Goal: Use online tool/utility: Utilize a website feature to perform a specific function

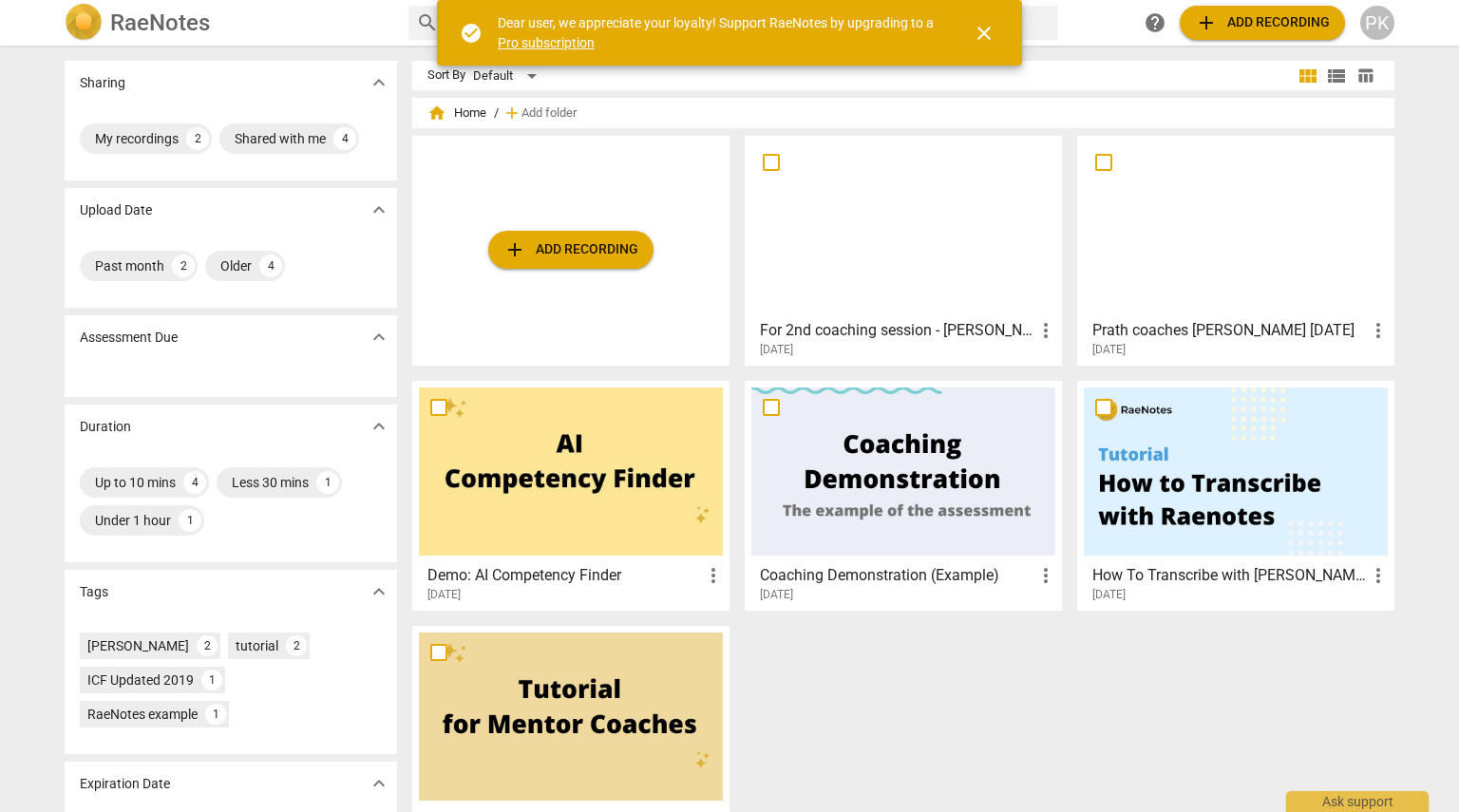
click at [1264, 12] on span "add Add recording" at bounding box center [1262, 23] width 135 height 23
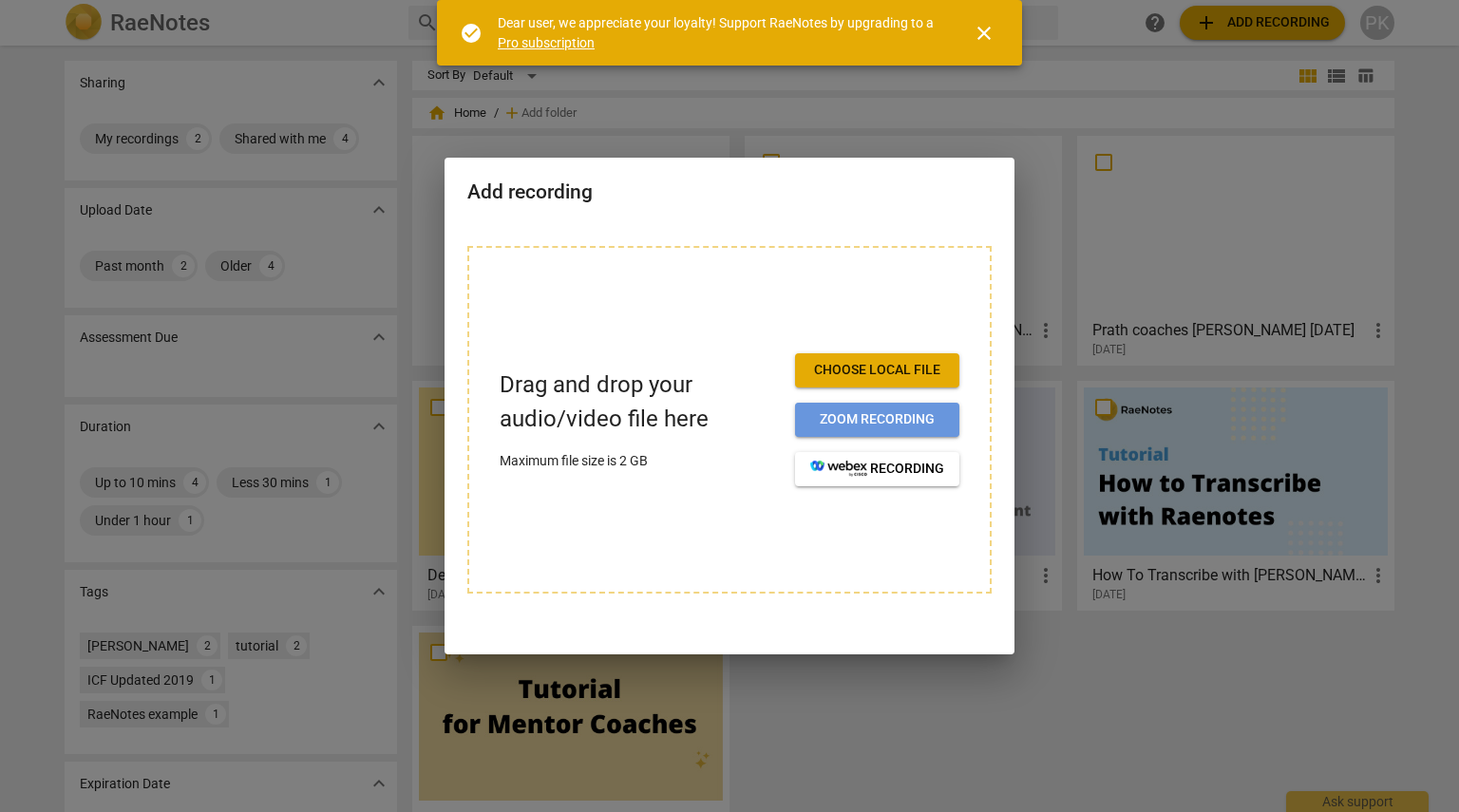
click at [888, 415] on span "Zoom recording" at bounding box center [877, 419] width 134 height 19
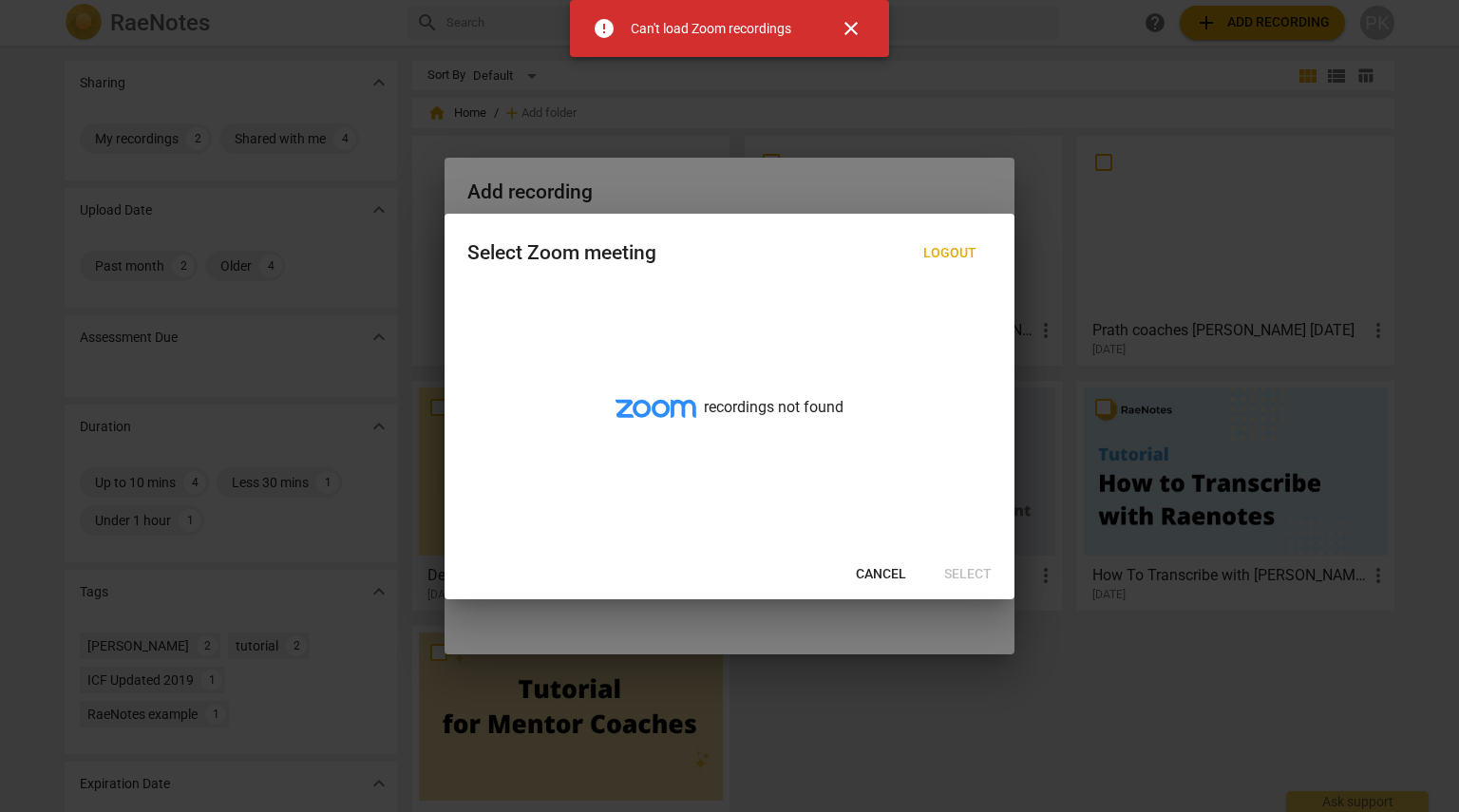
click at [864, 576] on span "Cancel" at bounding box center [881, 574] width 50 height 19
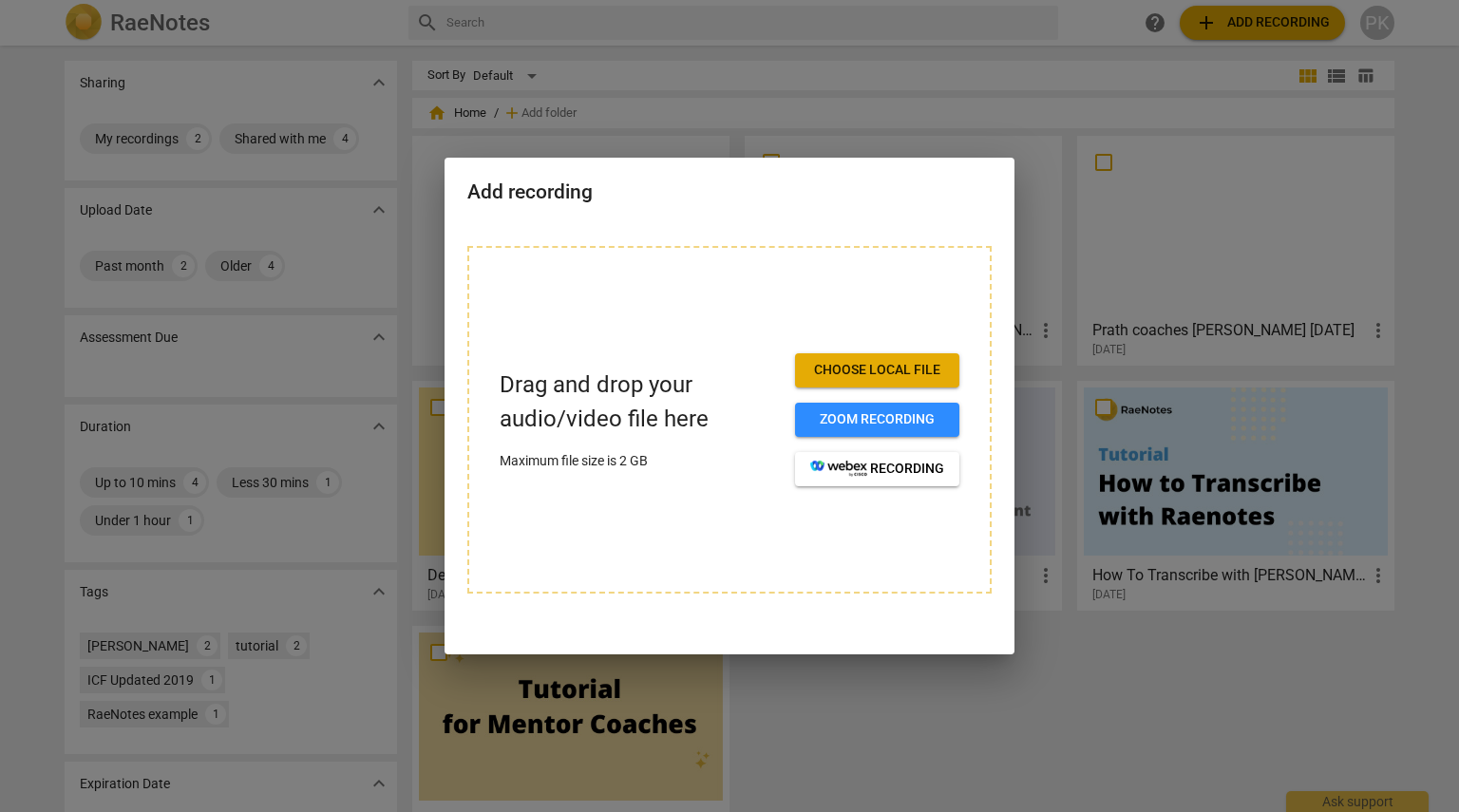
click at [774, 75] on div at bounding box center [730, 406] width 1459 height 812
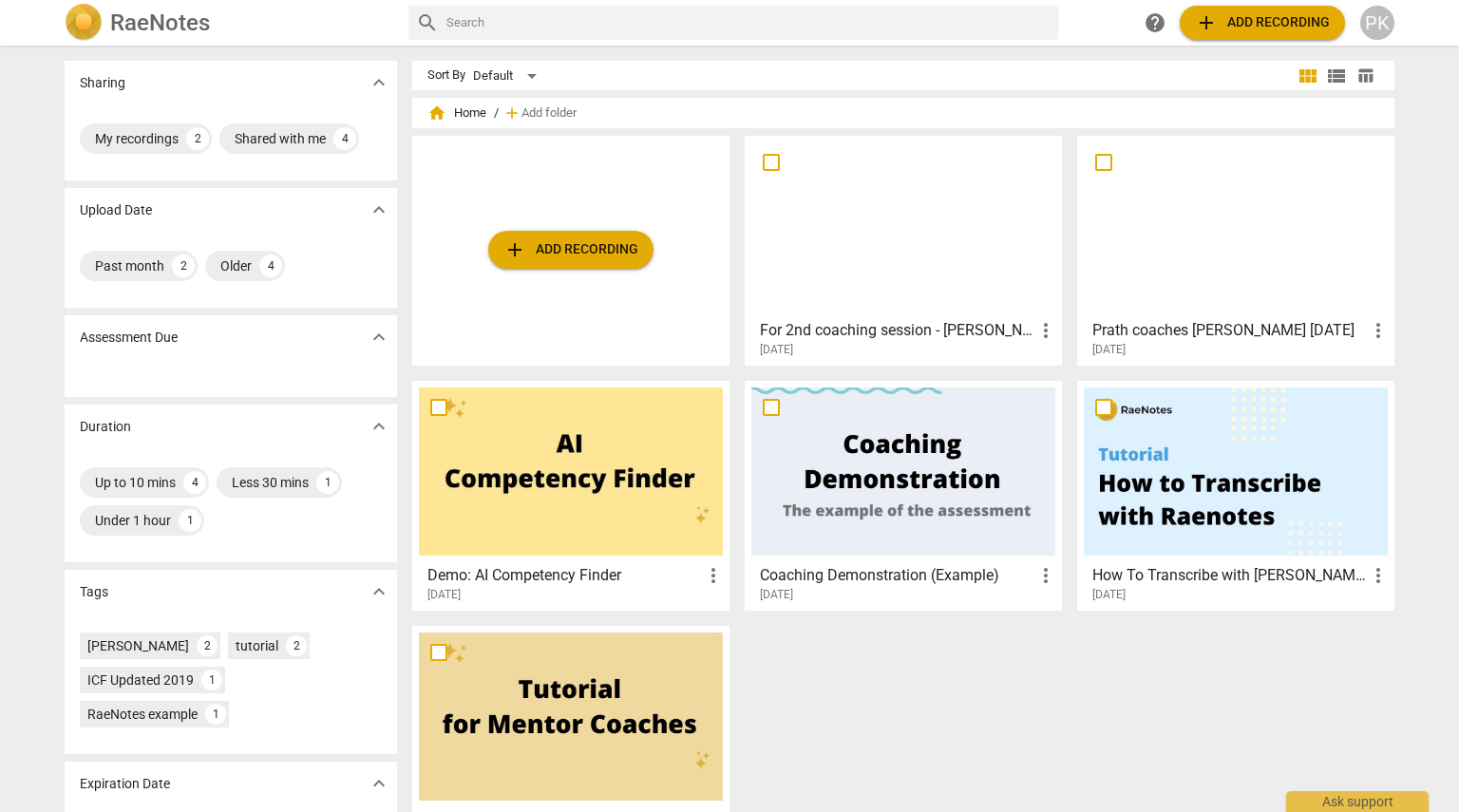
click at [913, 248] on div at bounding box center [903, 226] width 304 height 168
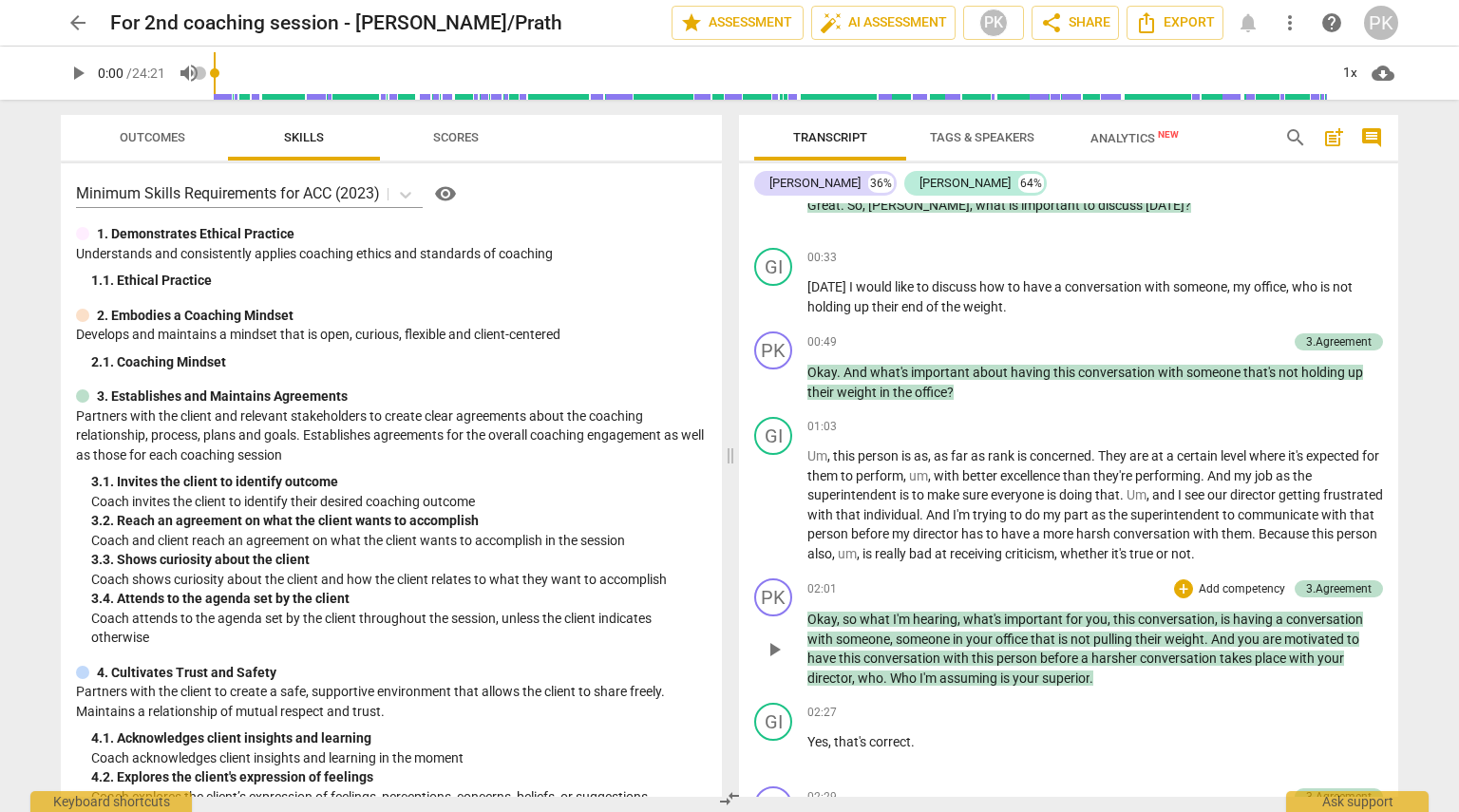
scroll to position [380, 0]
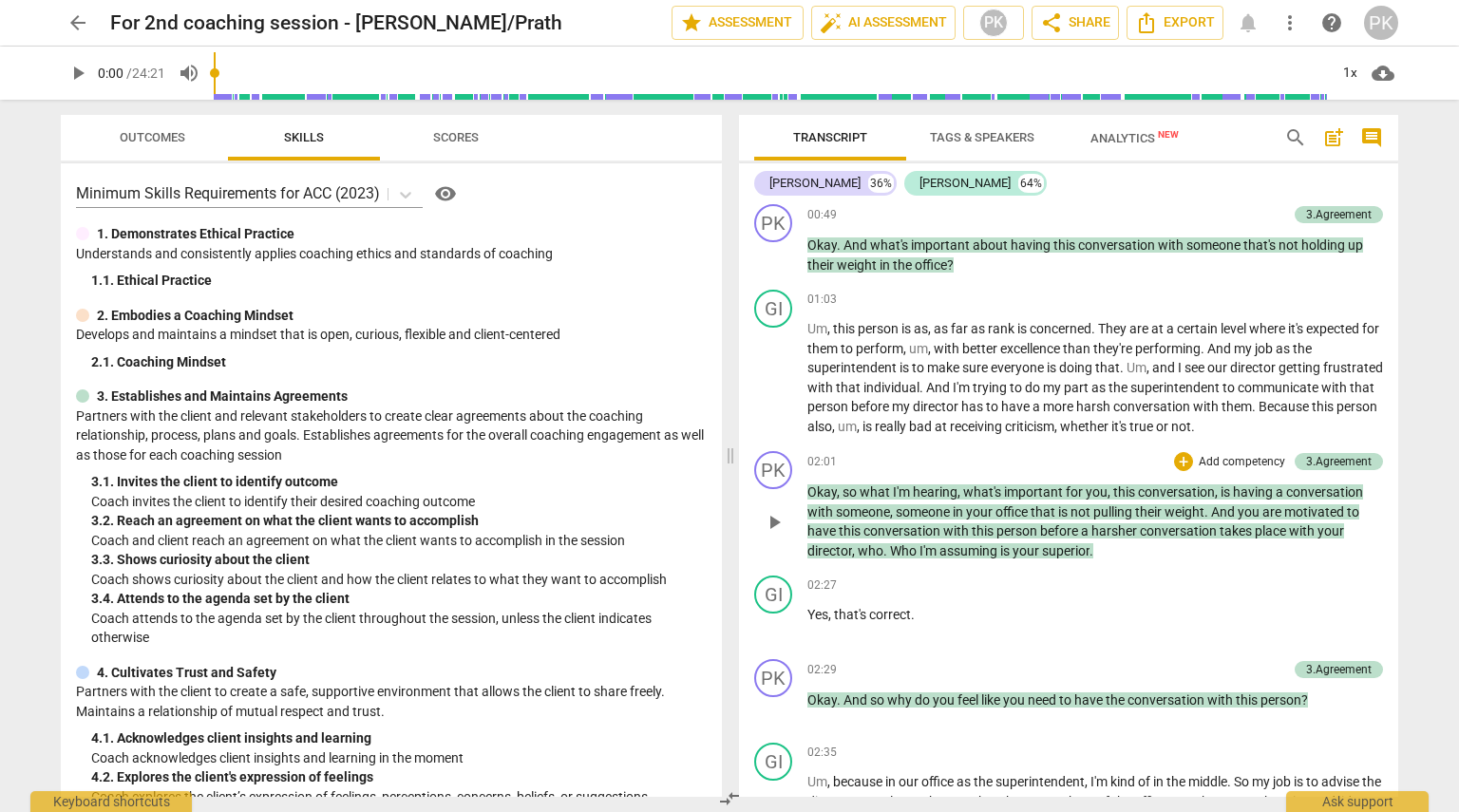
click at [915, 511] on span "someone" at bounding box center [924, 512] width 57 height 15
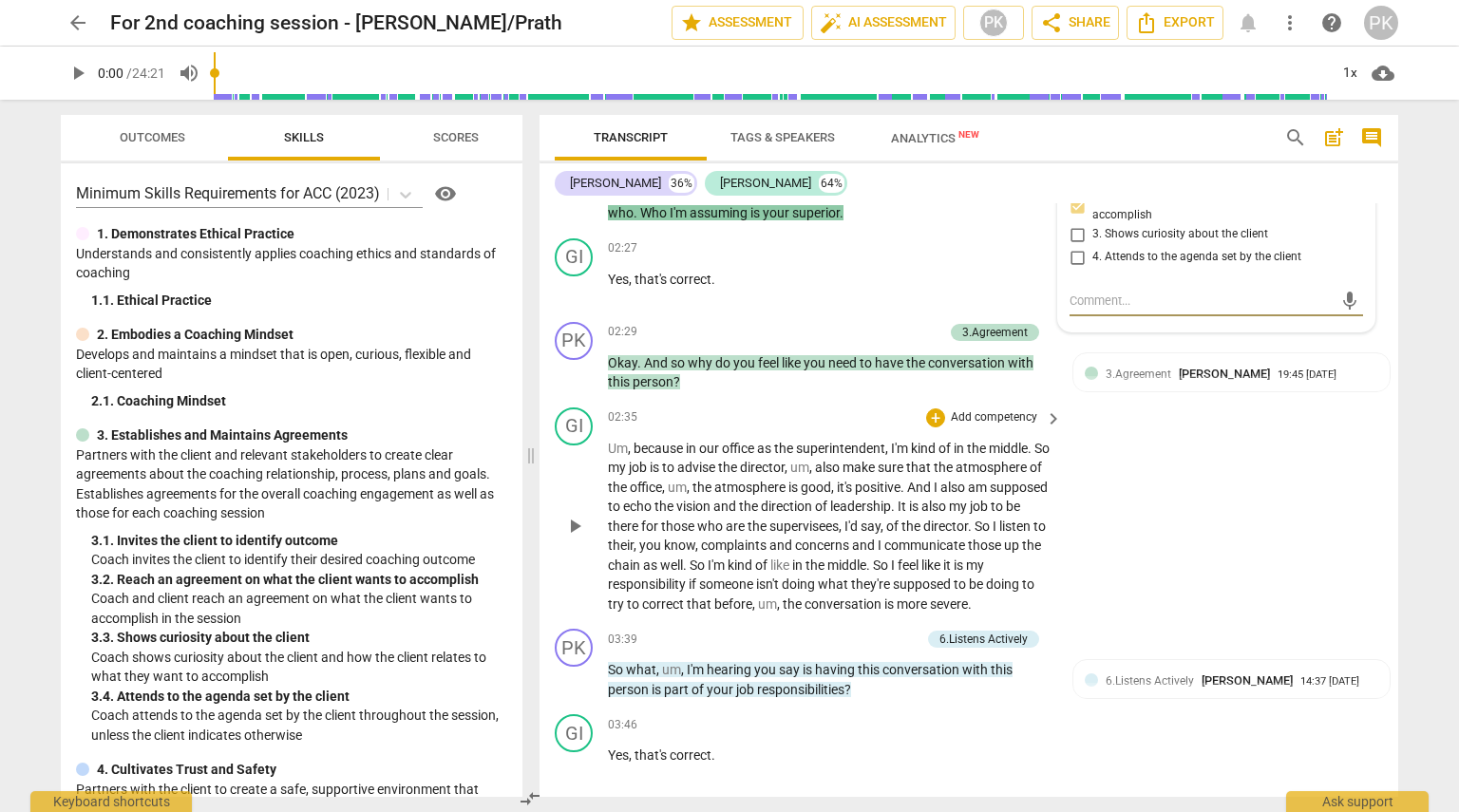
scroll to position [889, 0]
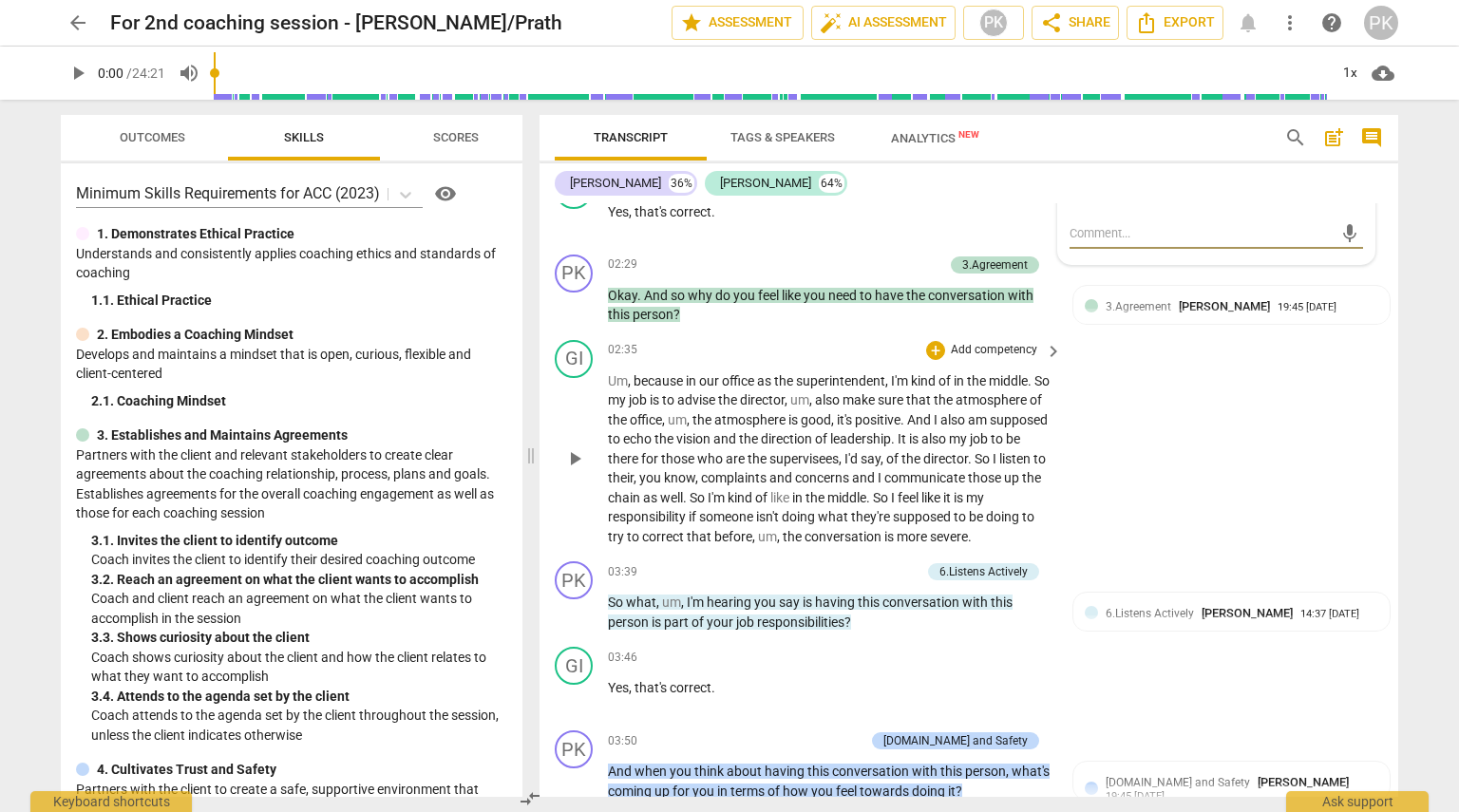
click at [739, 431] on span "and" at bounding box center [727, 438] width 26 height 15
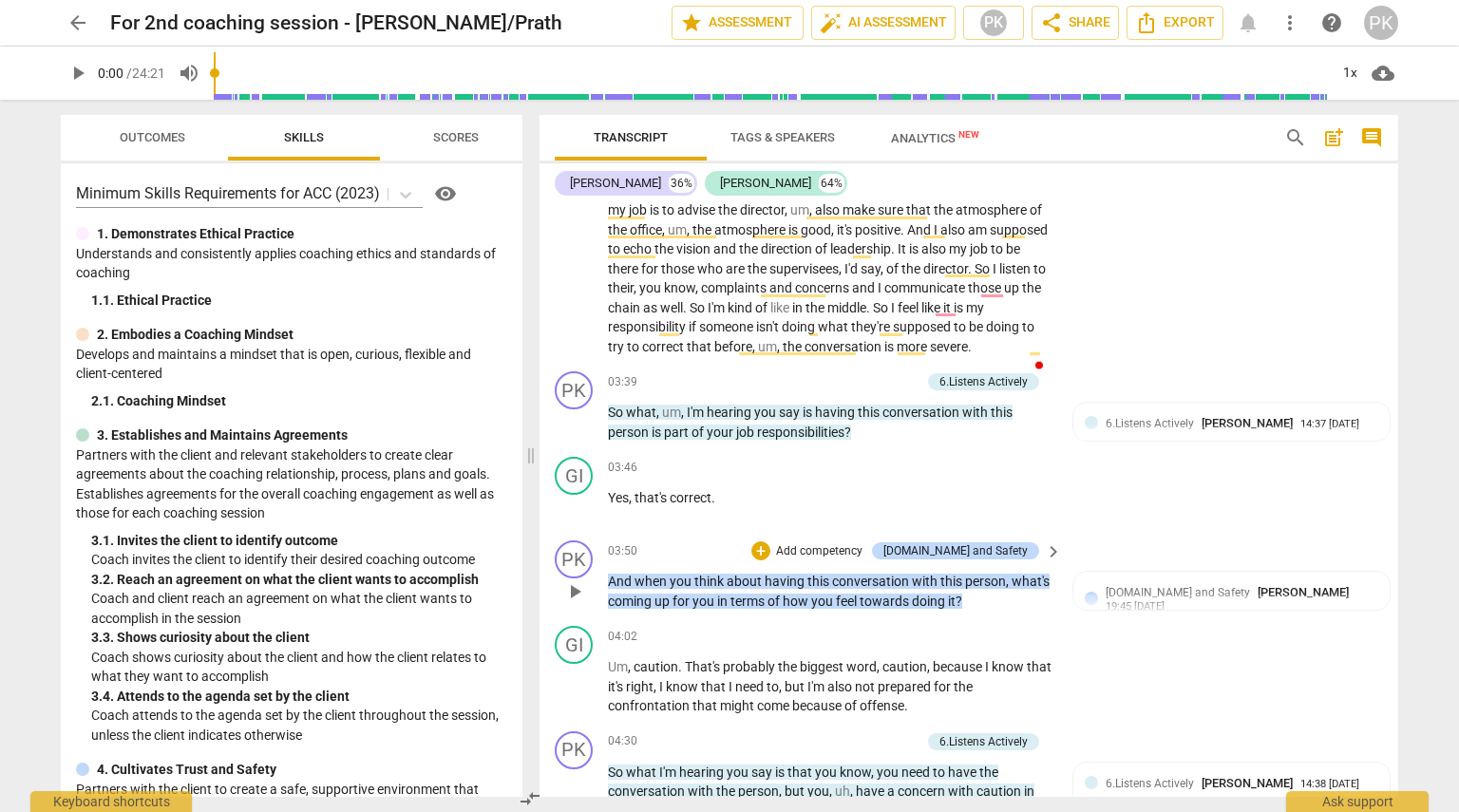
scroll to position [1269, 0]
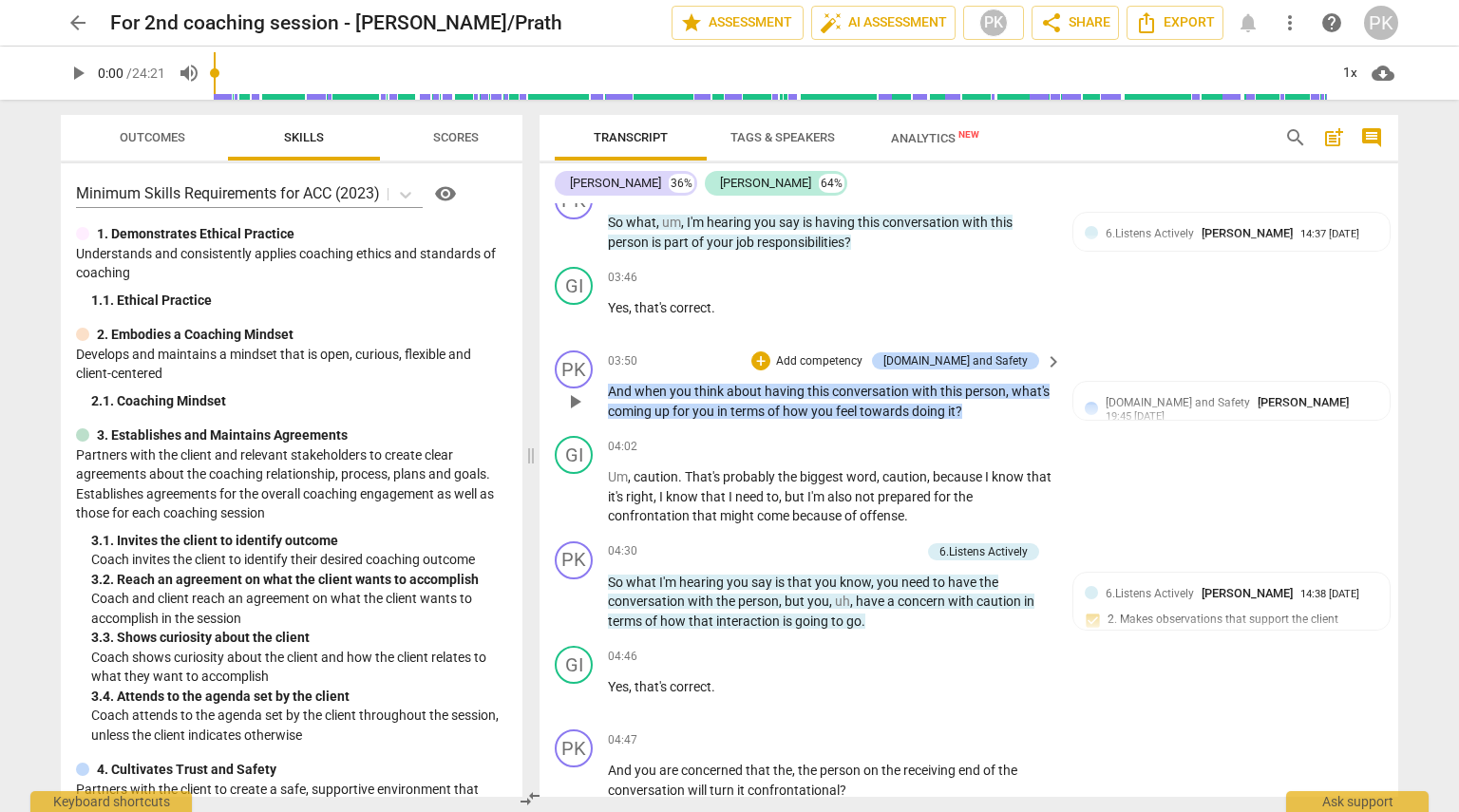
click at [662, 396] on span "when" at bounding box center [652, 391] width 35 height 15
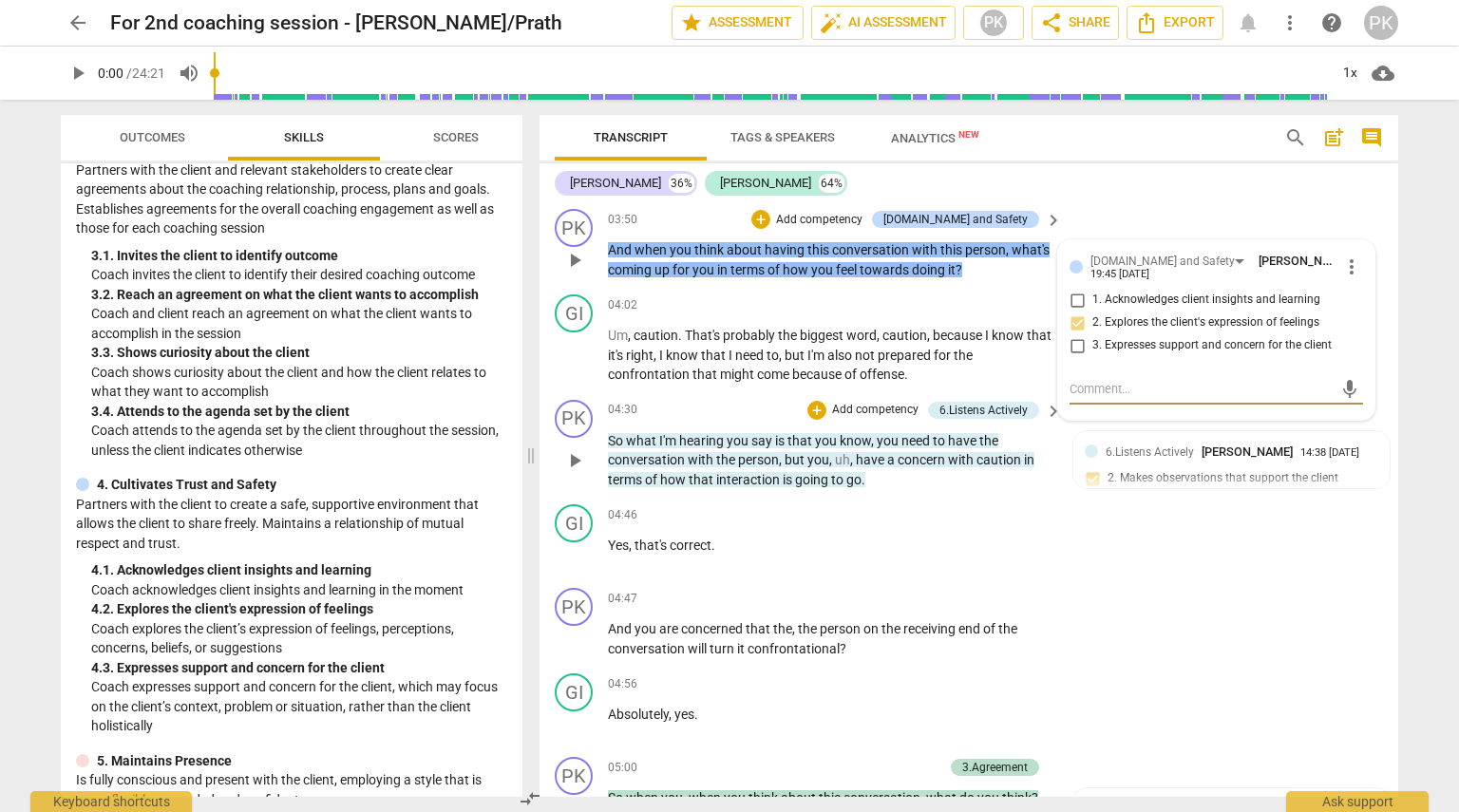
scroll to position [1553, 0]
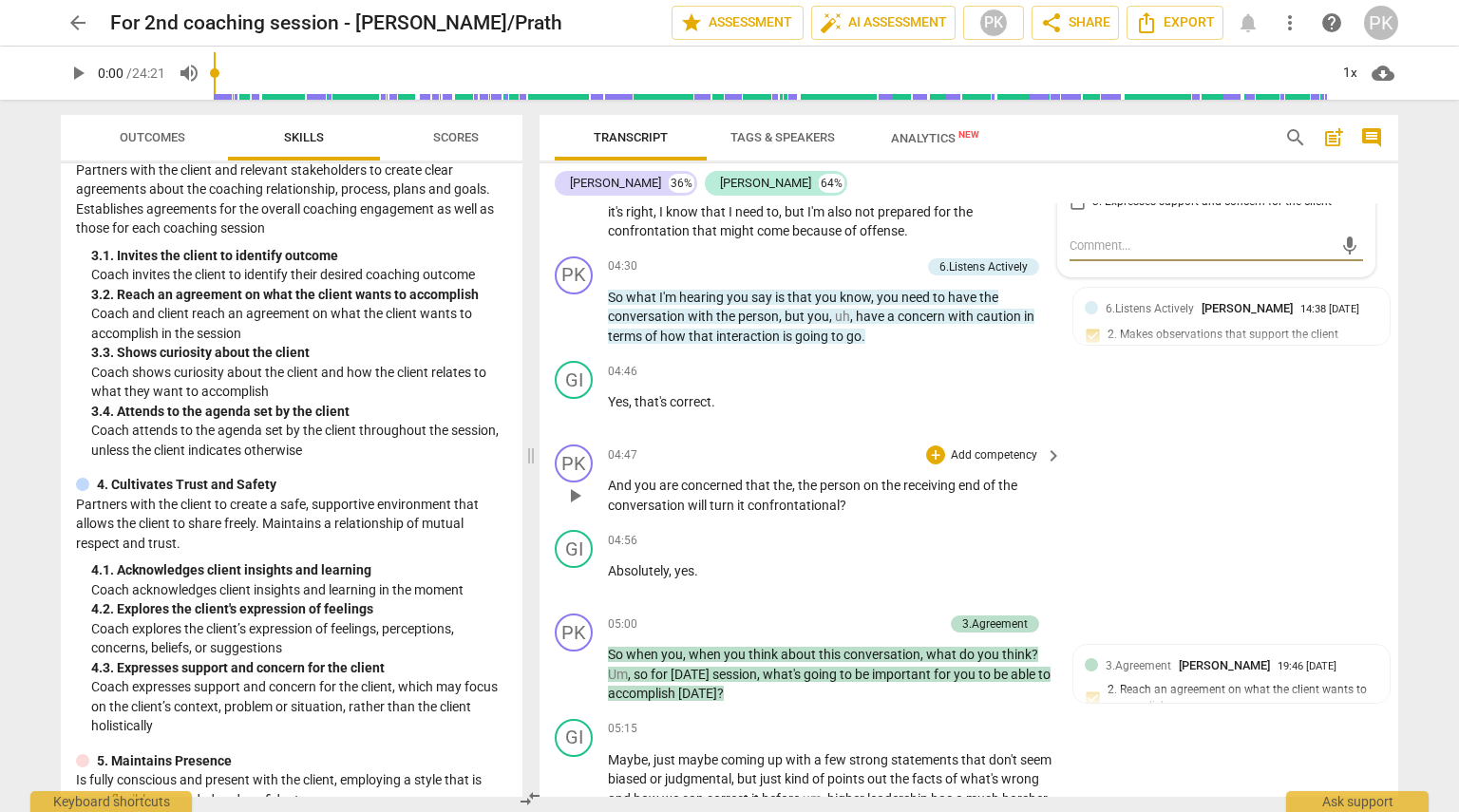
click at [665, 501] on span "conversation" at bounding box center [647, 505] width 80 height 15
click at [931, 453] on div "+" at bounding box center [935, 455] width 19 height 19
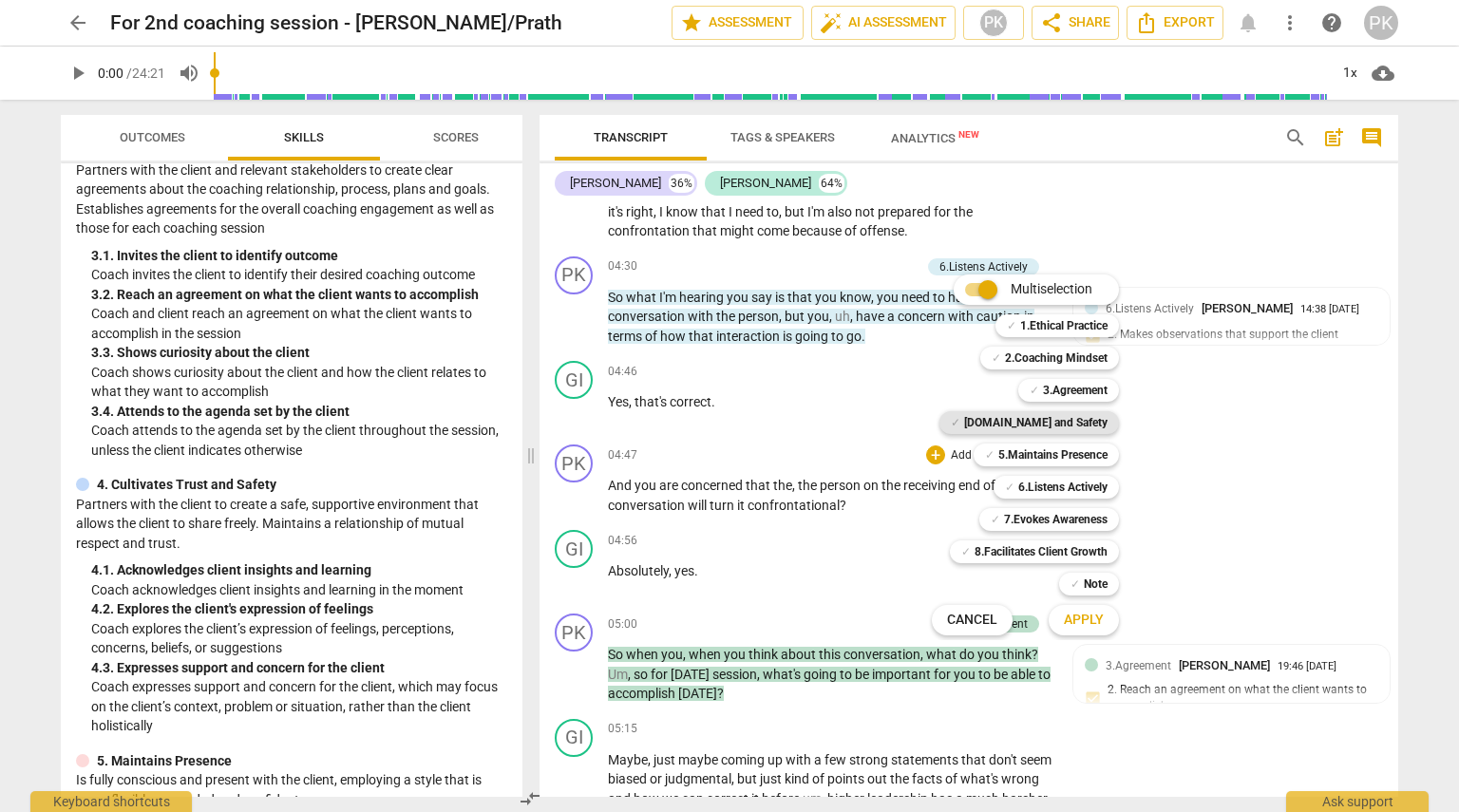
click at [1071, 423] on b "4.Trust and Safety" at bounding box center [1036, 422] width 143 height 23
click at [1073, 452] on b "5.Maintains Presence" at bounding box center [1053, 455] width 109 height 23
click at [1067, 487] on b "6.Listens Actively" at bounding box center [1062, 487] width 89 height 23
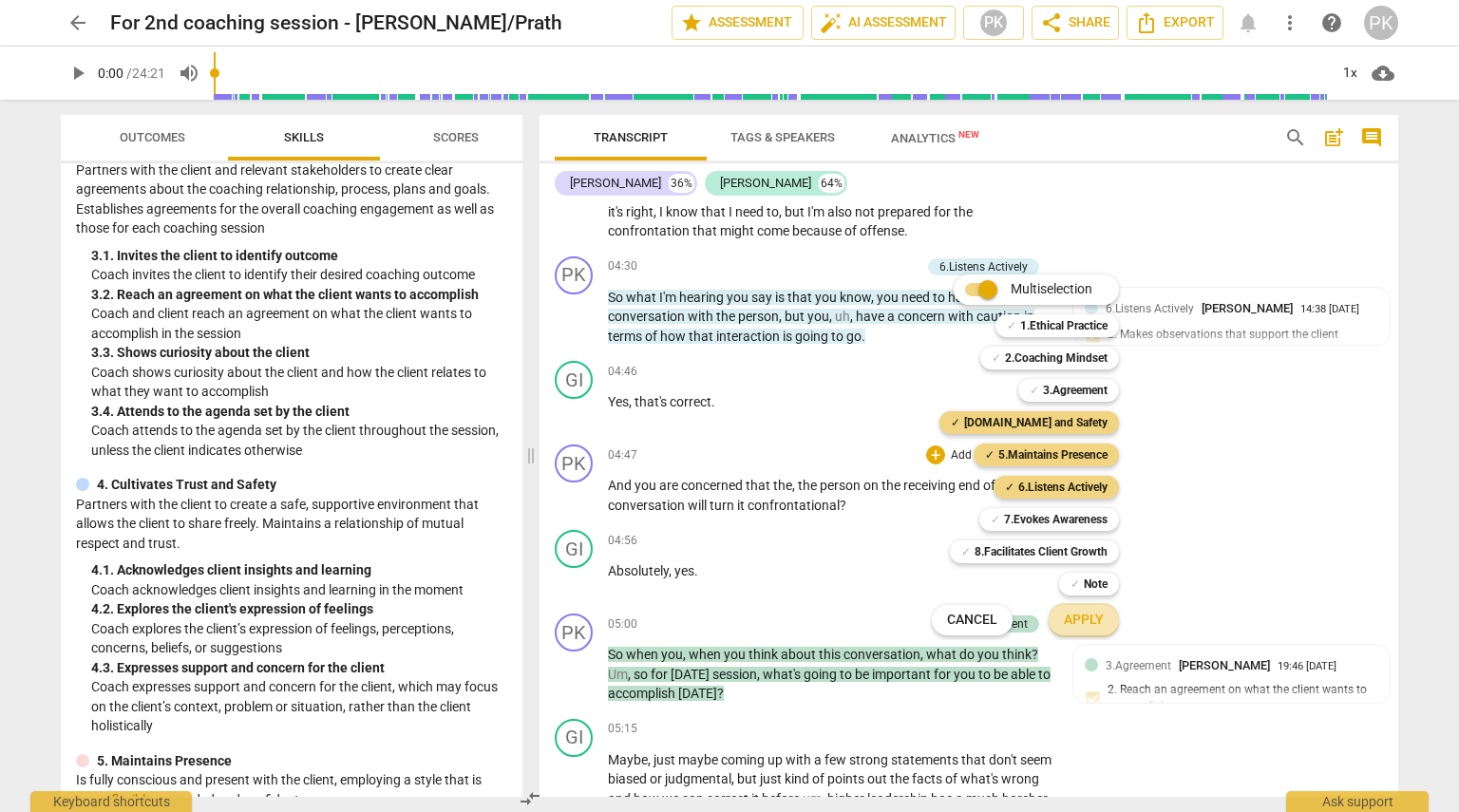
click at [1080, 621] on span "Apply" at bounding box center [1084, 620] width 40 height 19
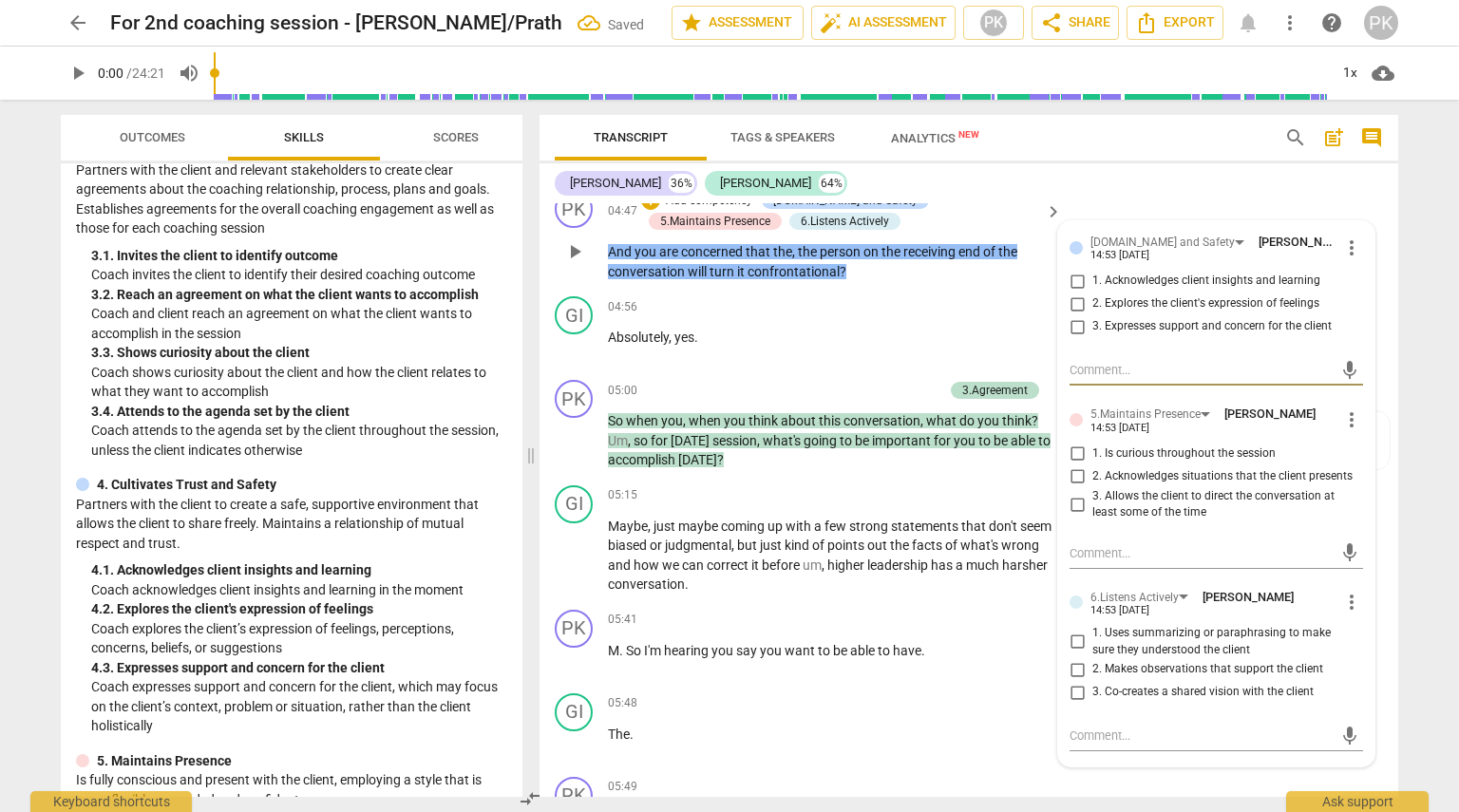
scroll to position [1838, 0]
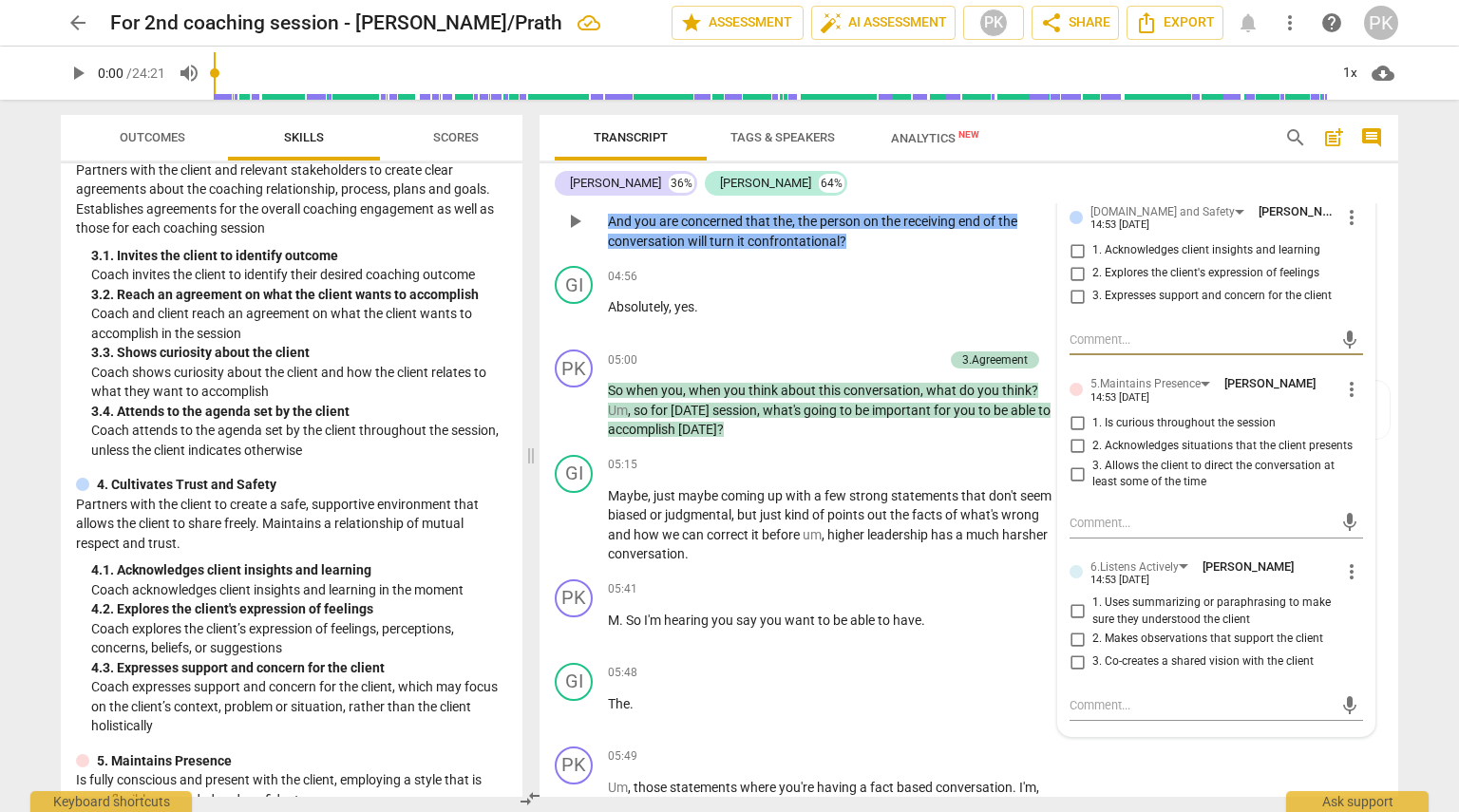
click at [1075, 249] on input "1. Acknowledges client insights and learning" at bounding box center [1077, 250] width 30 height 23
checkbox input "true"
click at [1075, 438] on input "2. Acknowledges situations that the client presents" at bounding box center [1077, 446] width 30 height 23
checkbox input "true"
click at [1078, 660] on input "3. Co-creates a shared vision with the client" at bounding box center [1077, 662] width 30 height 23
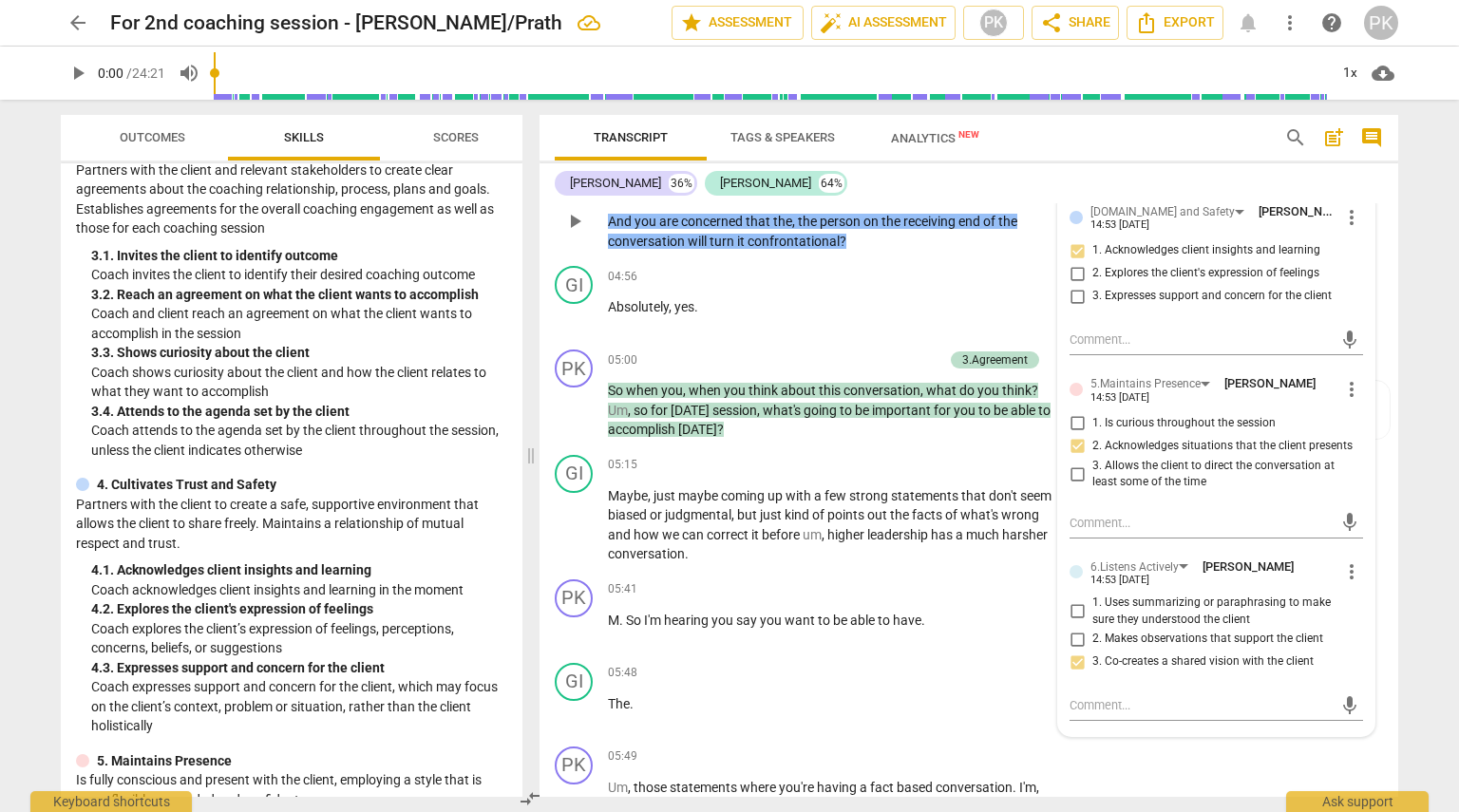
click at [1071, 661] on input "3. Co-creates a shared vision with the client" at bounding box center [1077, 662] width 30 height 23
click at [1079, 664] on input "3. Co-creates a shared vision with the client" at bounding box center [1077, 662] width 30 height 23
checkbox input "false"
click at [1076, 444] on input "2. Acknowledges situations that the client presents" at bounding box center [1077, 446] width 30 height 23
click at [1076, 447] on input "2. Acknowledges situations that the client presents" at bounding box center [1077, 446] width 30 height 23
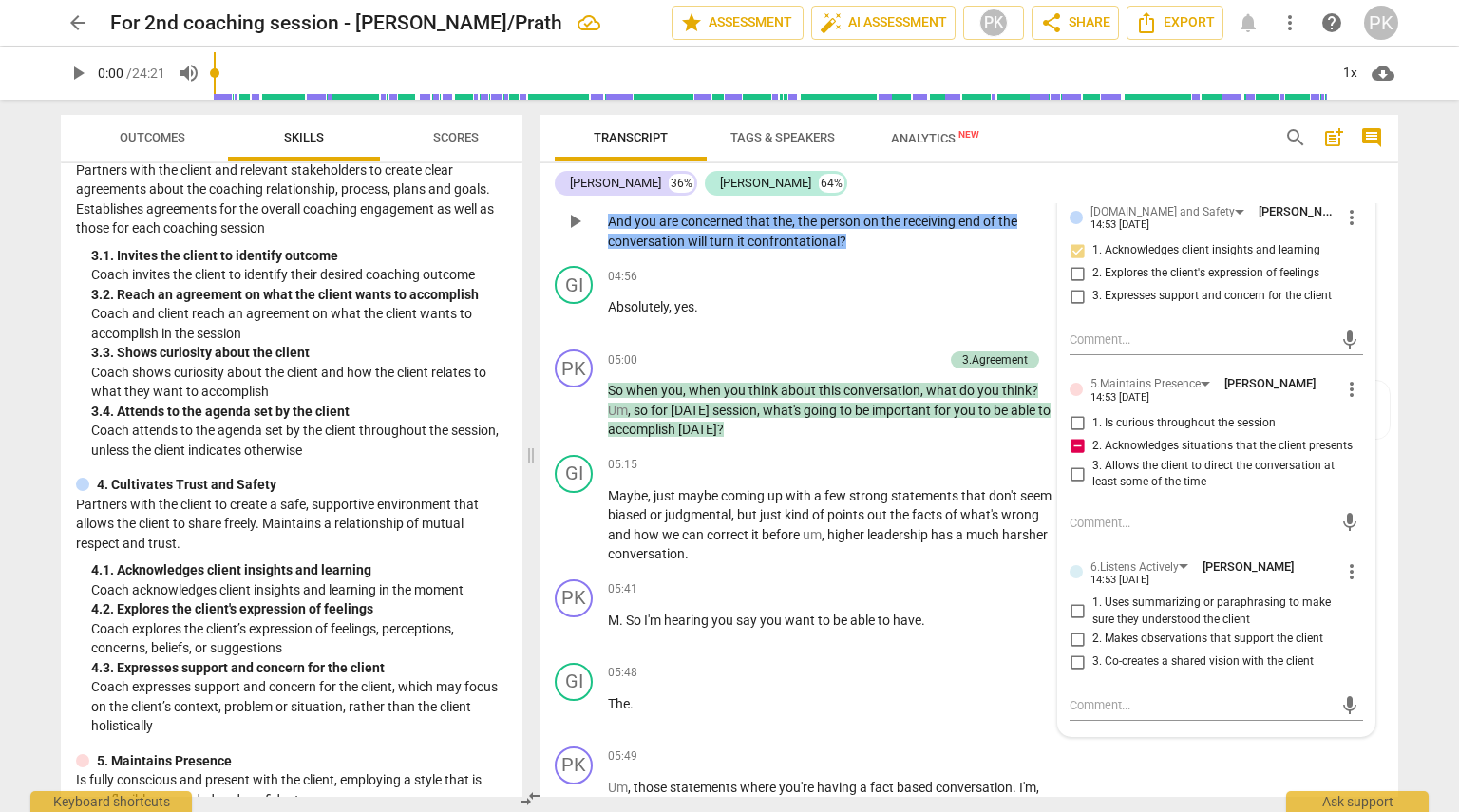
checkbox input "false"
click at [1072, 243] on input "1. Acknowledges client insights and learning" at bounding box center [1077, 250] width 30 height 23
click at [1073, 248] on input "1. Acknowledges client insights and learning" at bounding box center [1077, 250] width 30 height 23
checkbox input "false"
drag, startPoint x: 843, startPoint y: 341, endPoint x: 788, endPoint y: 343, distance: 55.0
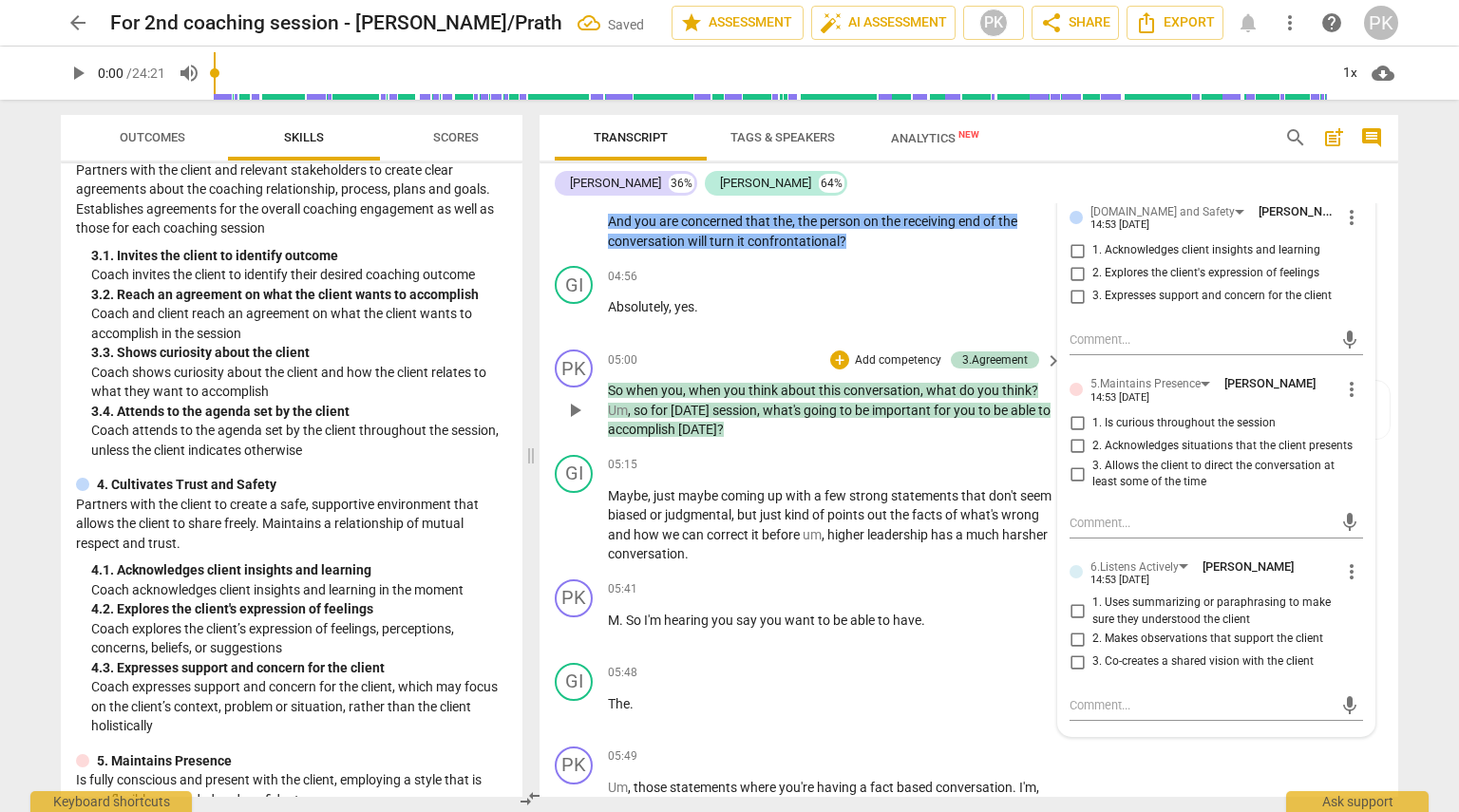
click at [845, 341] on div "GI play_arrow pause 04:56 + Add competency keyboard_arrow_right Absolutely , ye…" at bounding box center [969, 299] width 859 height 83
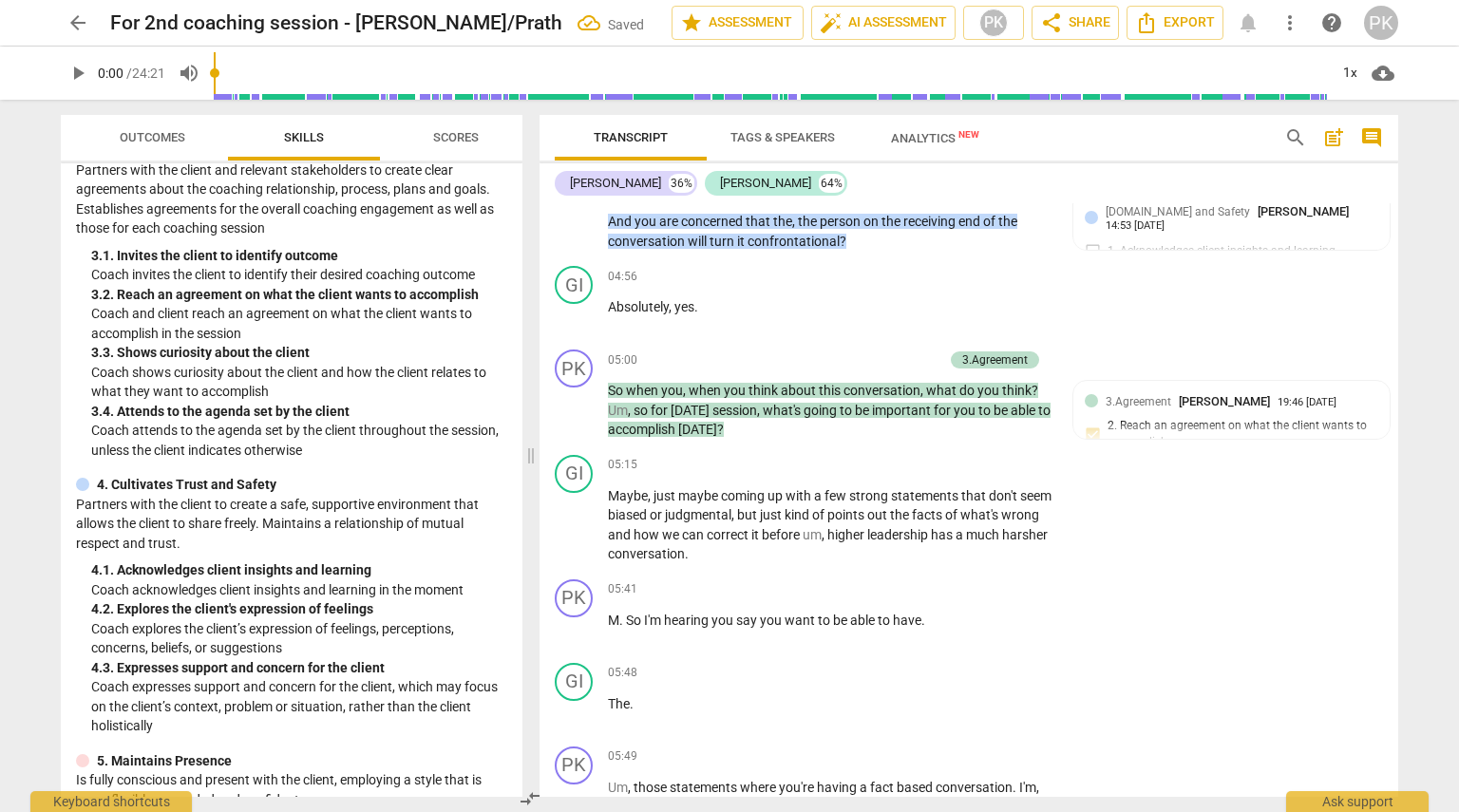
click at [132, 141] on span "Outcomes" at bounding box center [152, 137] width 66 height 15
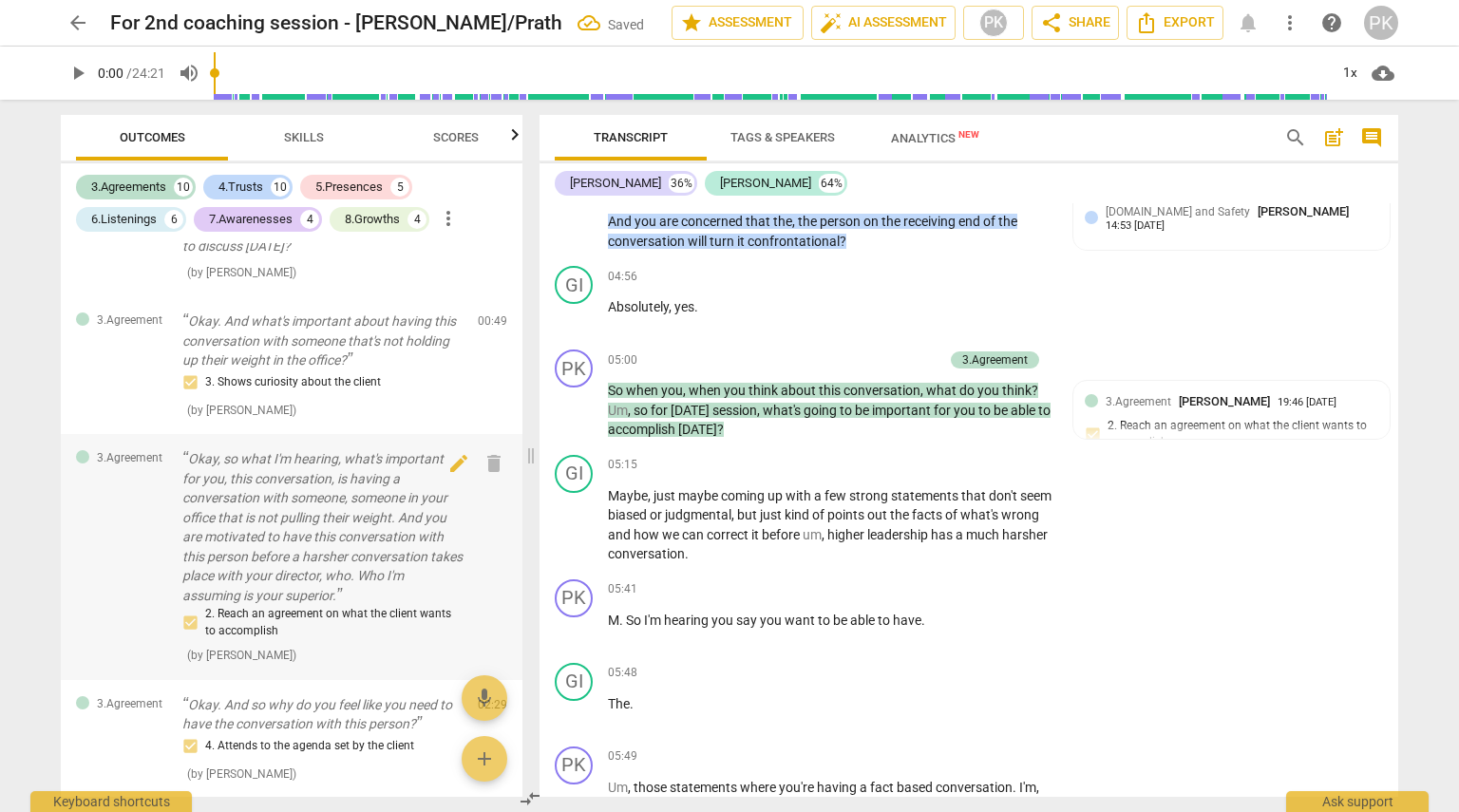
scroll to position [190, 0]
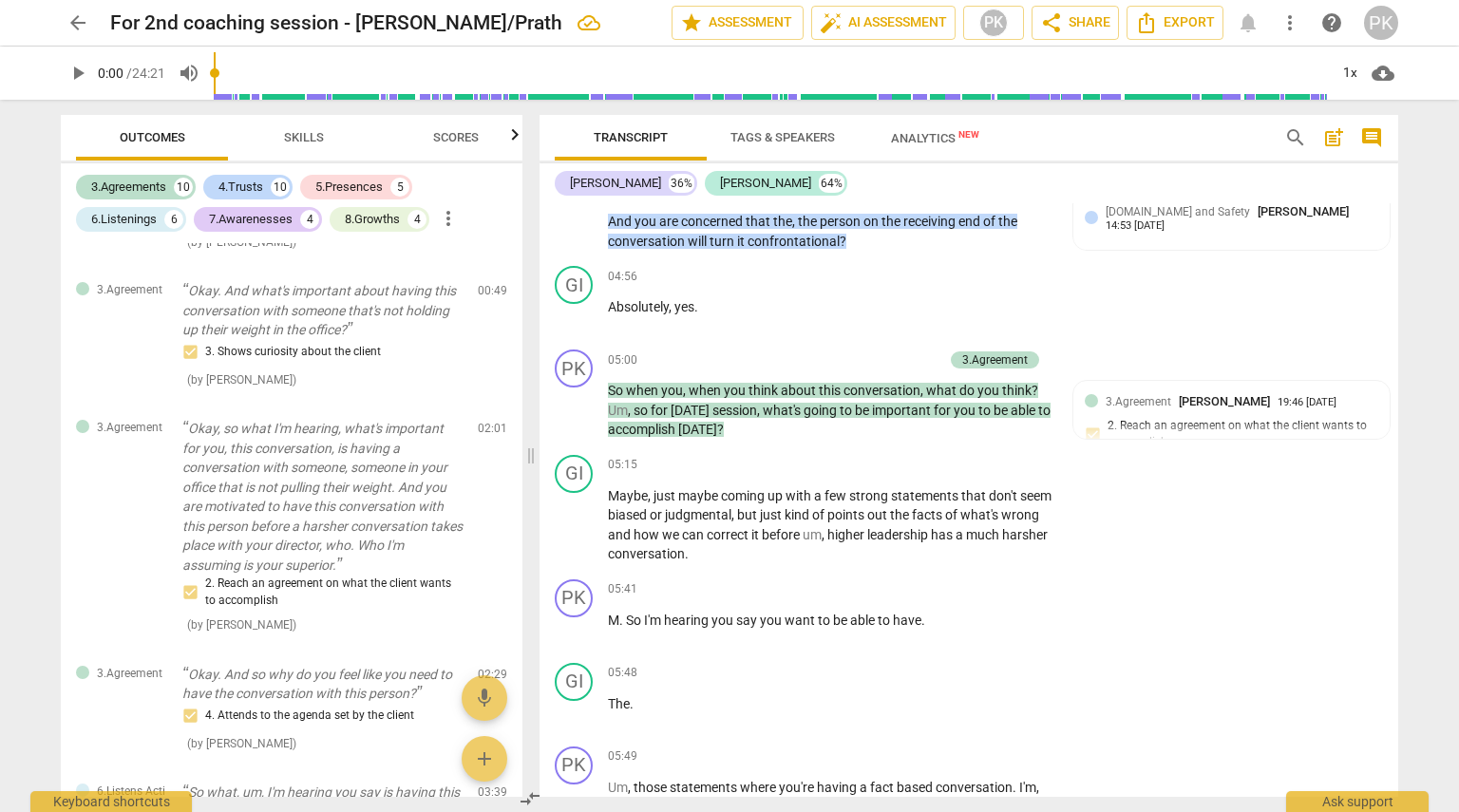
click at [455, 135] on span "Scores" at bounding box center [456, 137] width 45 height 15
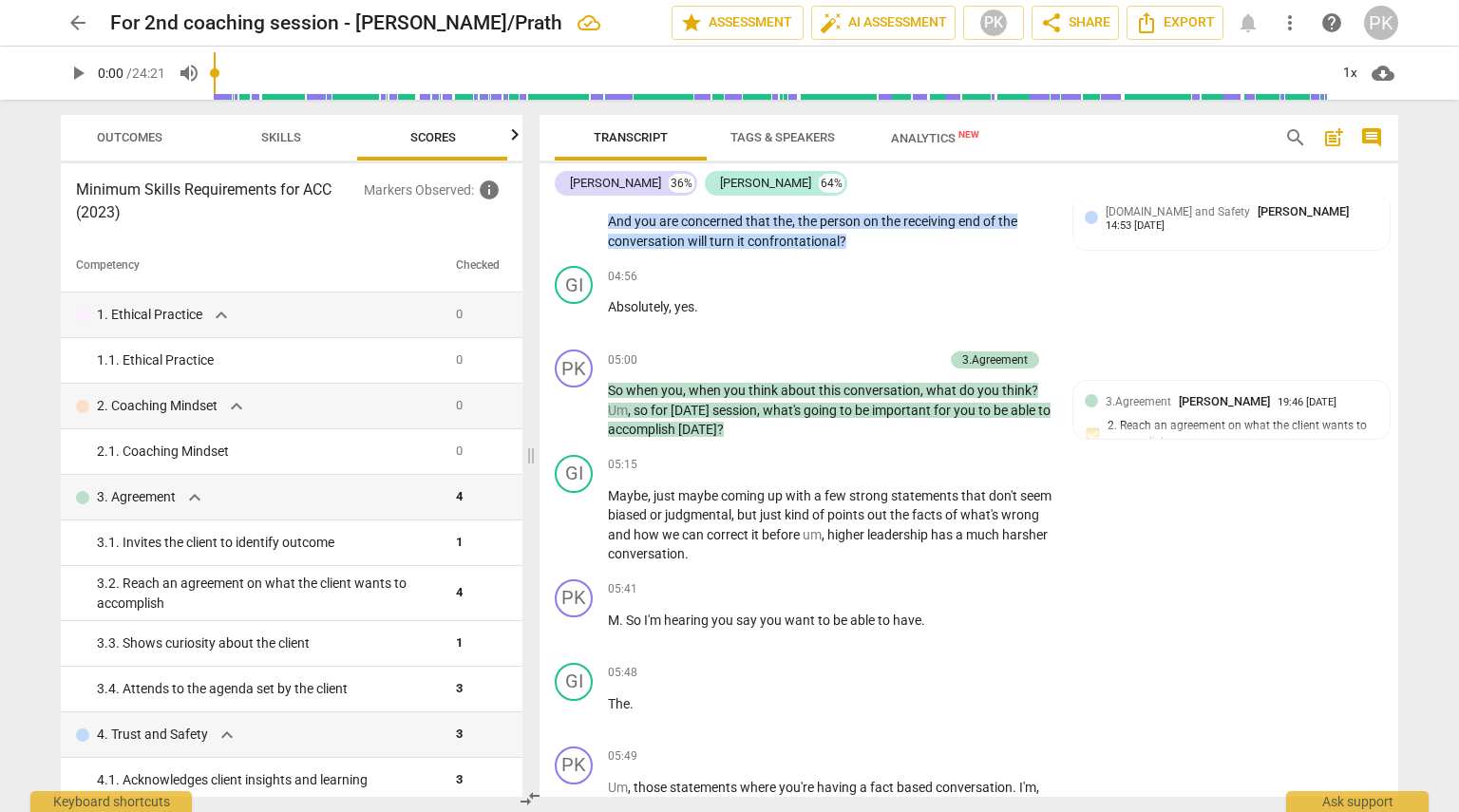
scroll to position [0, 25]
click at [122, 141] on span "Outcomes" at bounding box center [128, 137] width 66 height 15
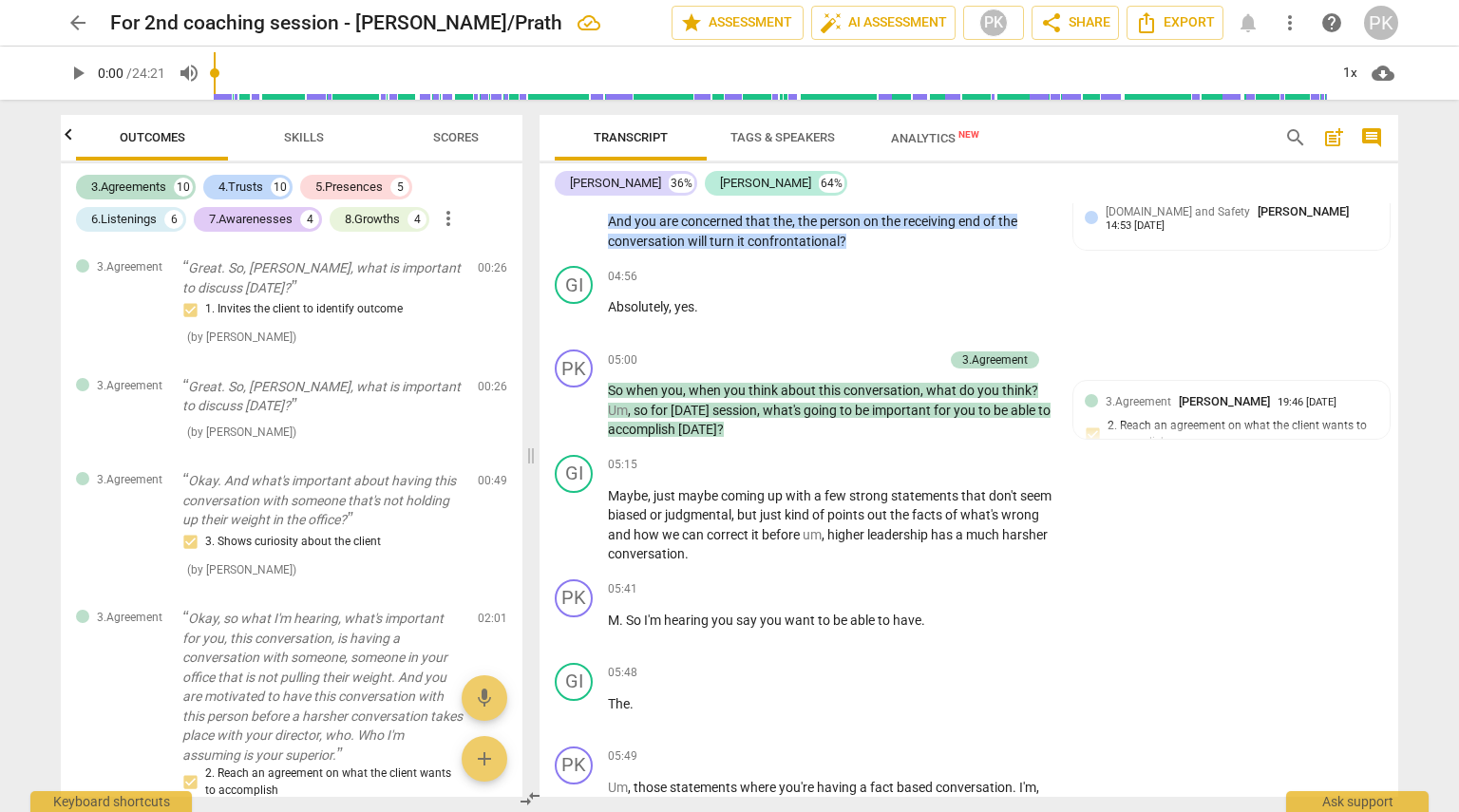
scroll to position [0, 0]
click at [281, 132] on span "Skills" at bounding box center [303, 138] width 85 height 26
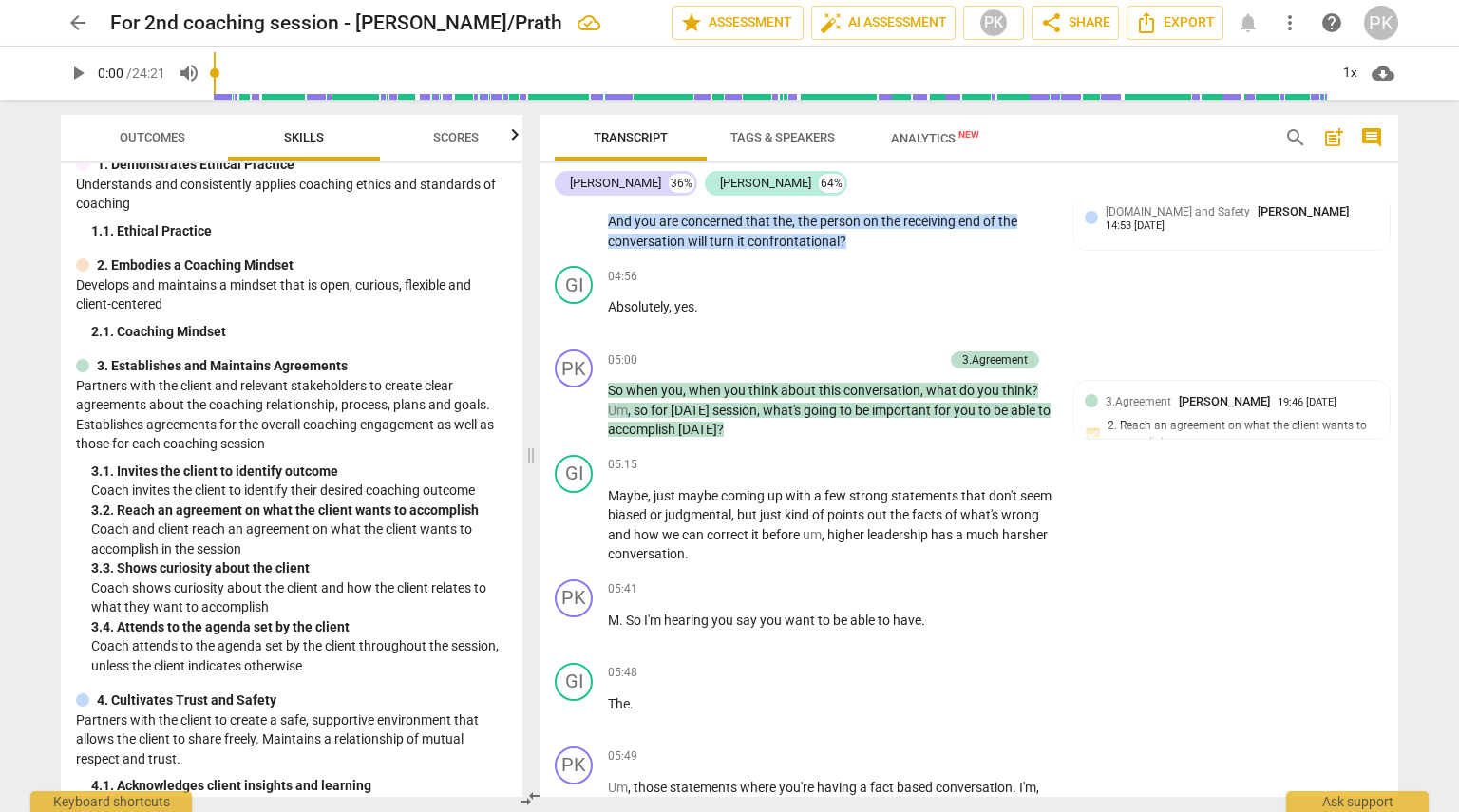
scroll to position [95, 0]
